Goal: Navigation & Orientation: Go to known website

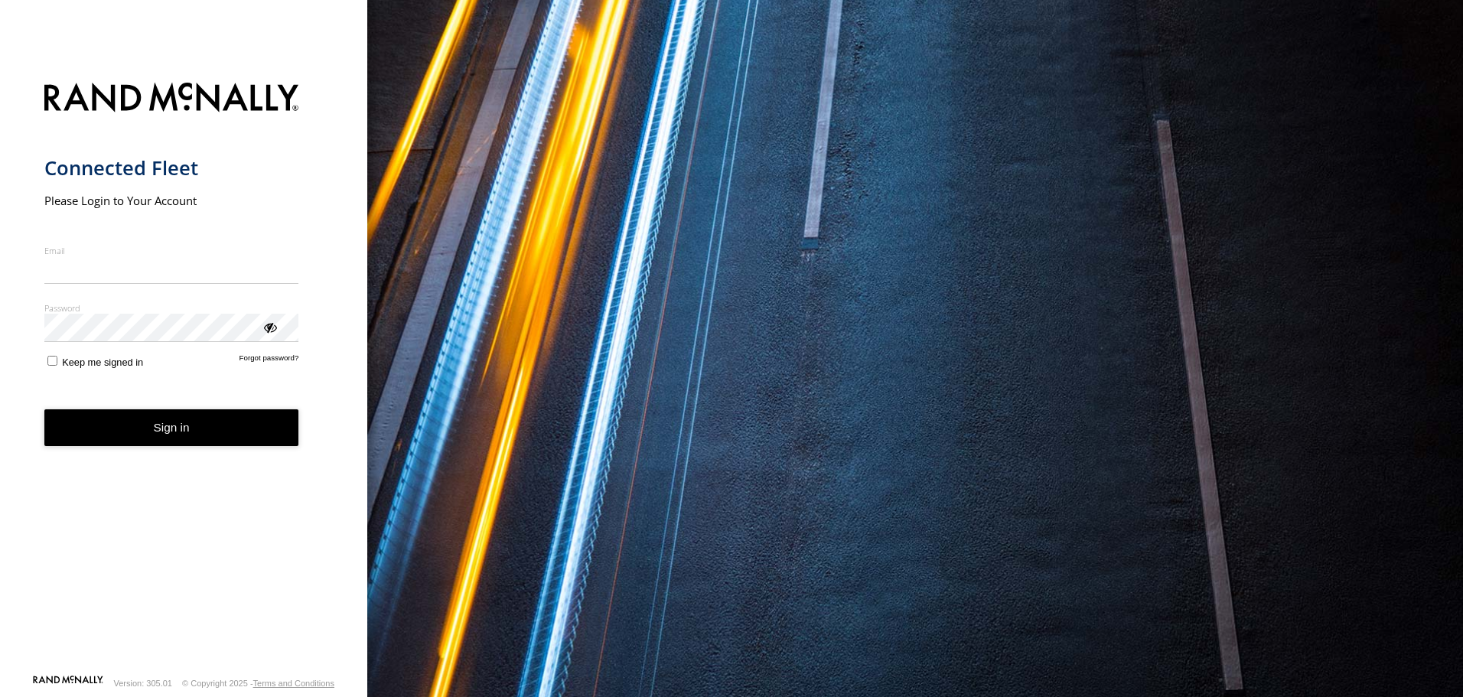
type input "**********"
click at [160, 448] on form "**********" at bounding box center [183, 373] width 279 height 601
click at [185, 435] on button "Sign in" at bounding box center [171, 427] width 255 height 37
